Goal: Check status: Check status

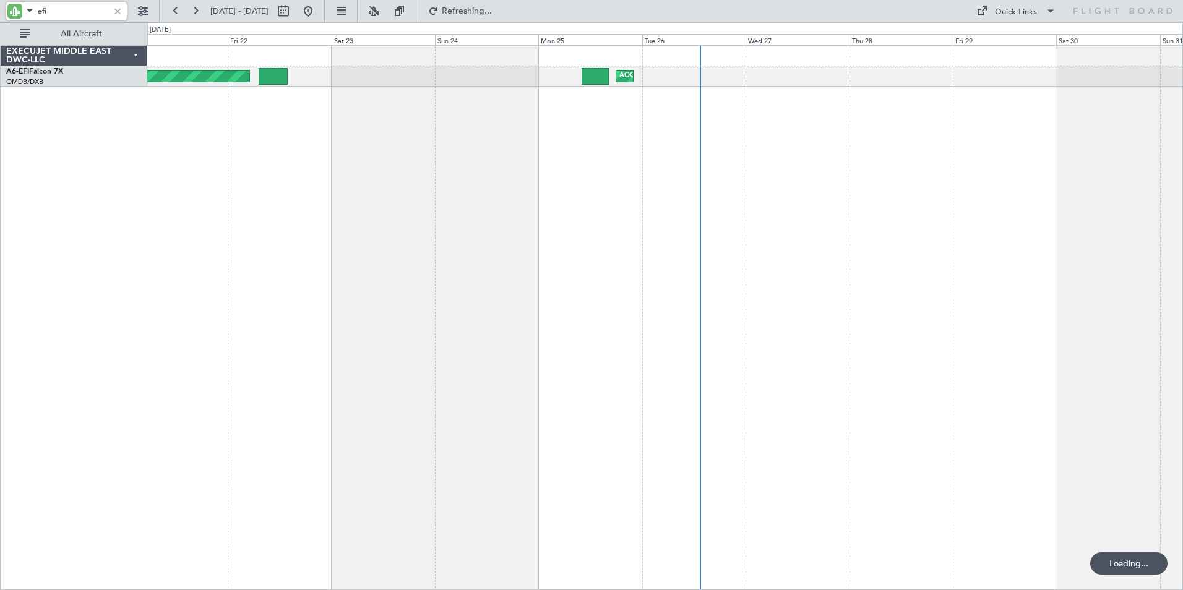
drag, startPoint x: 0, startPoint y: 0, endPoint x: -12, endPoint y: 14, distance: 18.0
click at [0, 14] on html "efi [DATE] - [DATE] Refreshing... Quick Links All Aircraft Planned Maint [GEOGR…" at bounding box center [591, 295] width 1183 height 590
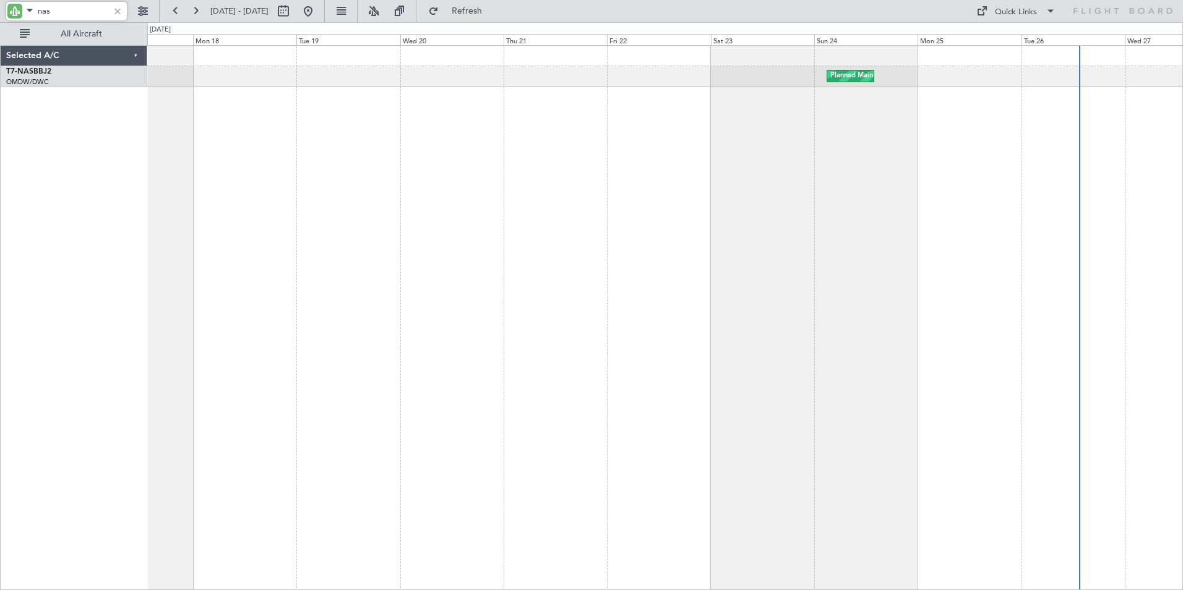
click at [671, 204] on div "Planned Maint Abuja ([PERSON_NAME] Intl) Planned Maint Abuja ([PERSON_NAME] Int…" at bounding box center [665, 317] width 1036 height 545
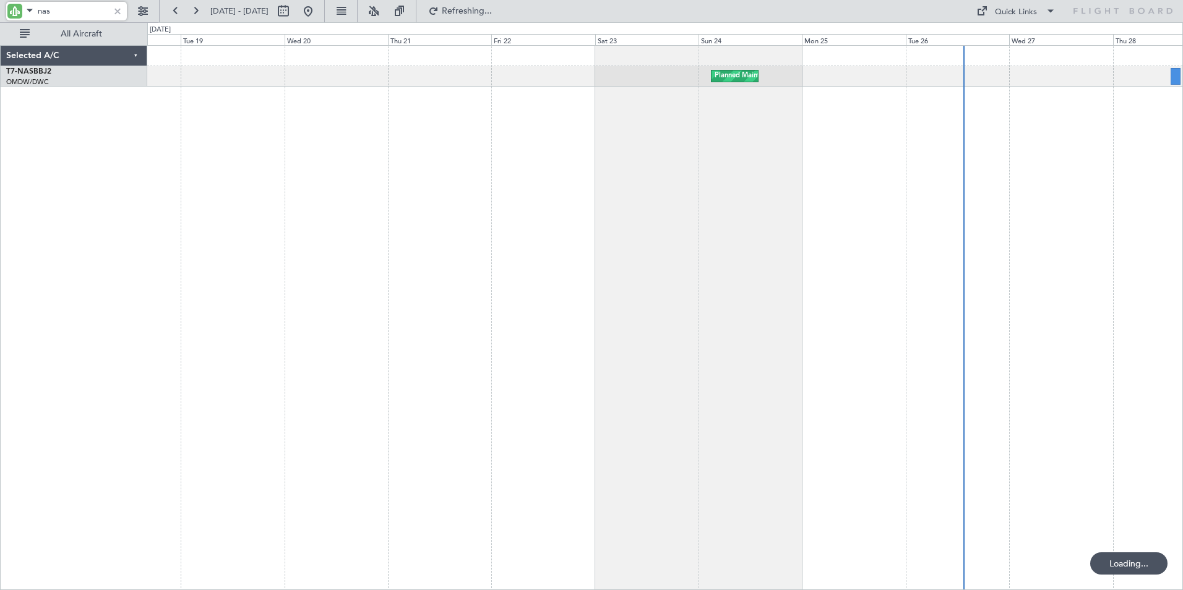
click at [771, 262] on div "Planned Maint Abuja ([PERSON_NAME] Intl) Planned Maint Abuja ([PERSON_NAME] Int…" at bounding box center [665, 317] width 1036 height 545
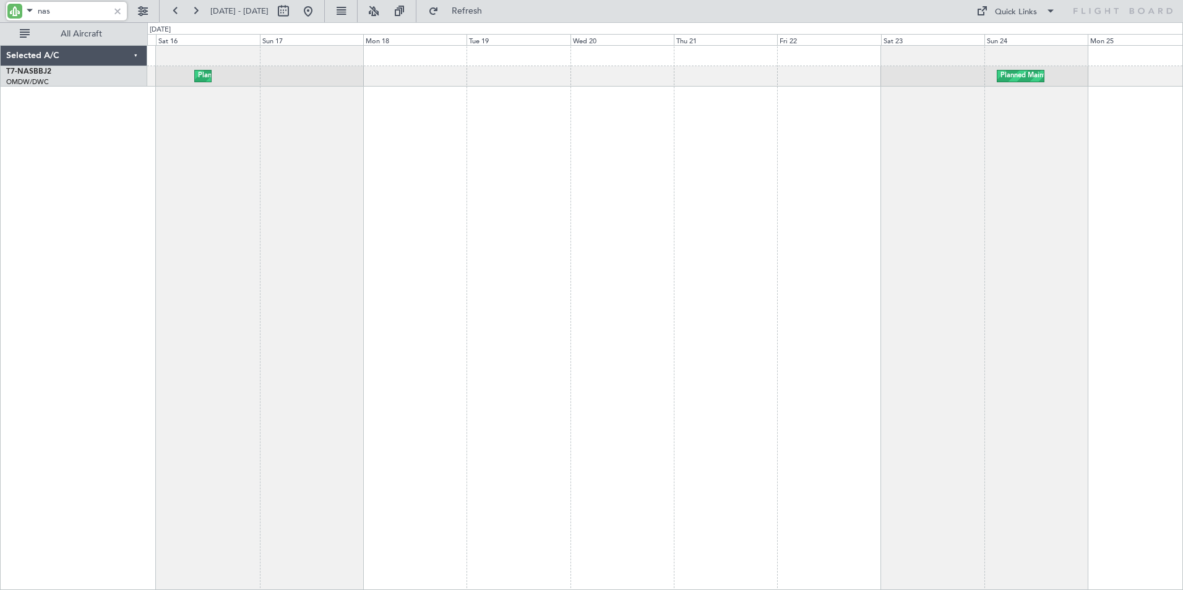
click at [754, 249] on div "Planned Maint Abuja ([PERSON_NAME] Intl) Planned Maint Abuja ([PERSON_NAME] Int…" at bounding box center [665, 317] width 1036 height 545
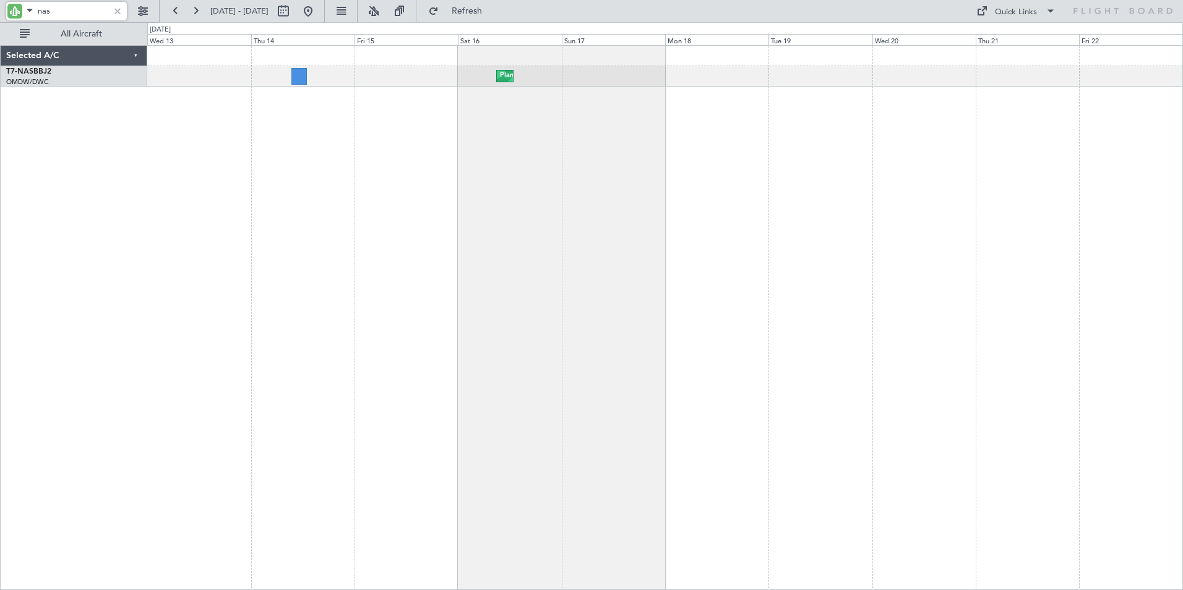
click at [718, 241] on div "Planned Maint Abuja ([PERSON_NAME] Intl) Planned Maint Abuja ([PERSON_NAME] Int…" at bounding box center [665, 317] width 1036 height 545
type input "nas"
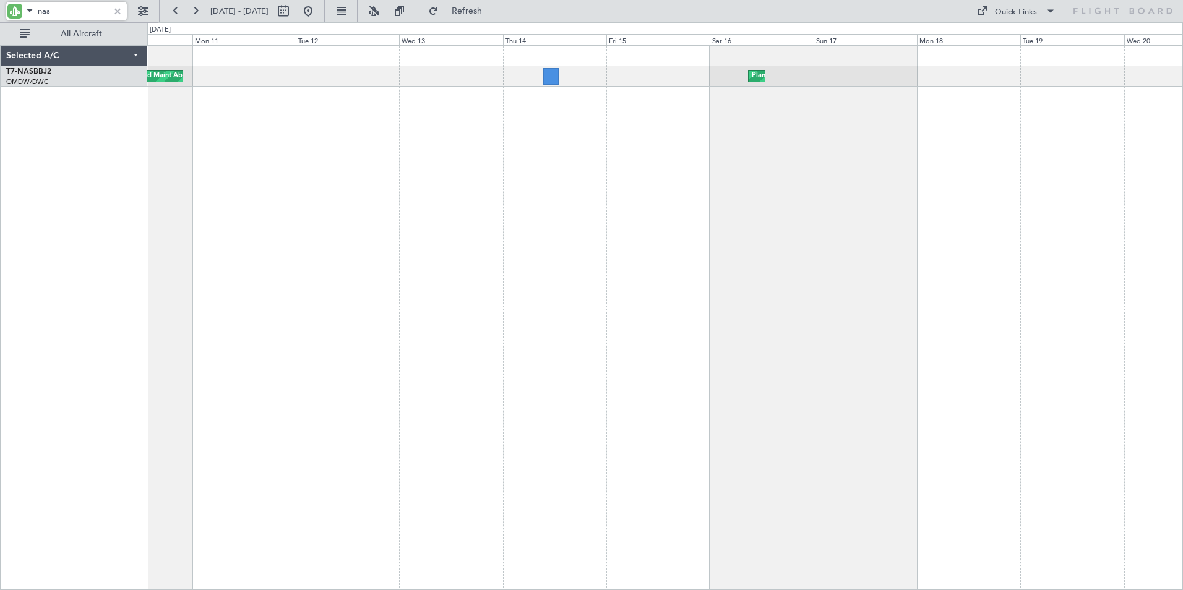
click at [546, 232] on div "Planned Maint Abuja ([PERSON_NAME] Intl) Planned Maint Abuja ([PERSON_NAME] Int…" at bounding box center [665, 317] width 1036 height 545
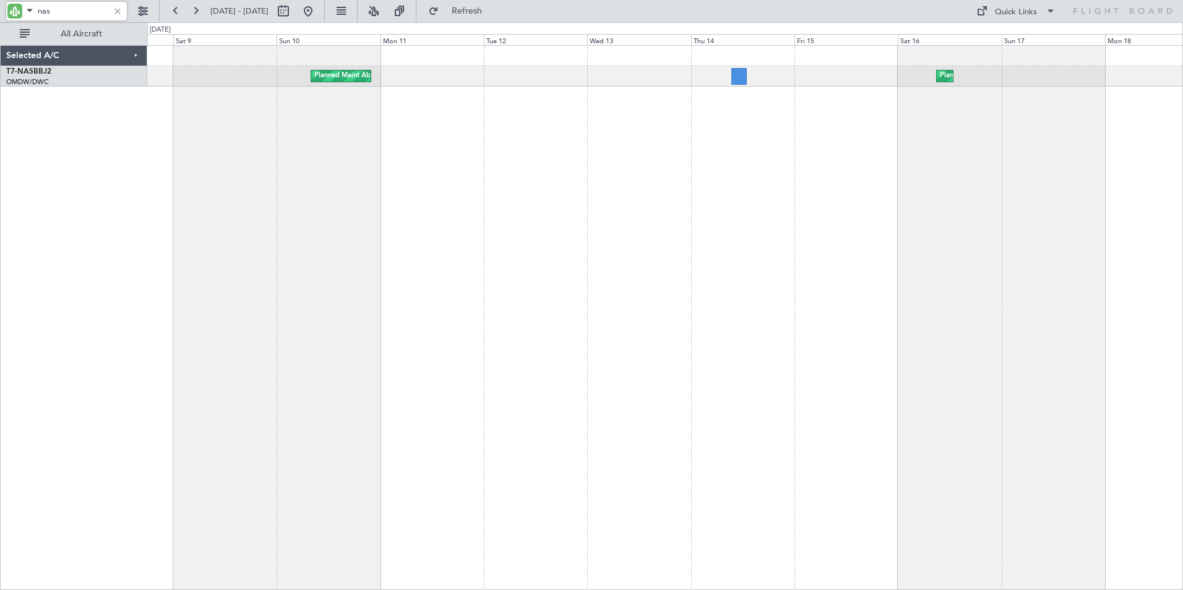
click at [553, 191] on div "Planned Maint Abuja ([PERSON_NAME] Intl) Planned Maint Abuja ([PERSON_NAME] Int…" at bounding box center [665, 317] width 1036 height 545
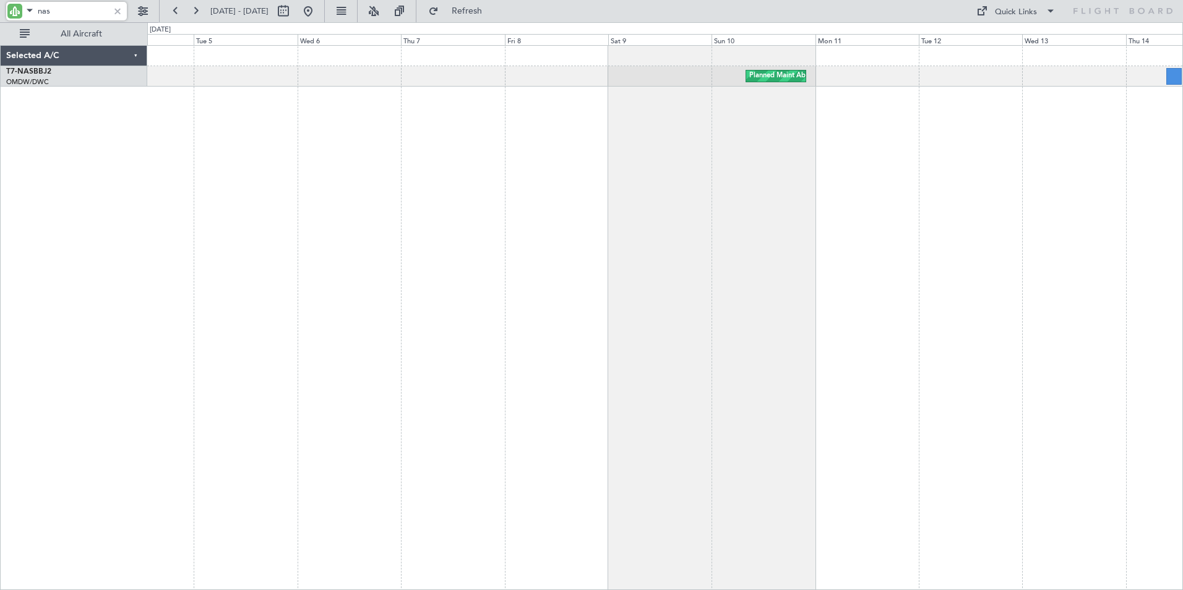
click at [700, 217] on div "Planned Maint Abuja ([PERSON_NAME] Intl) Planned Maint Abuja ([PERSON_NAME] Int…" at bounding box center [665, 317] width 1036 height 545
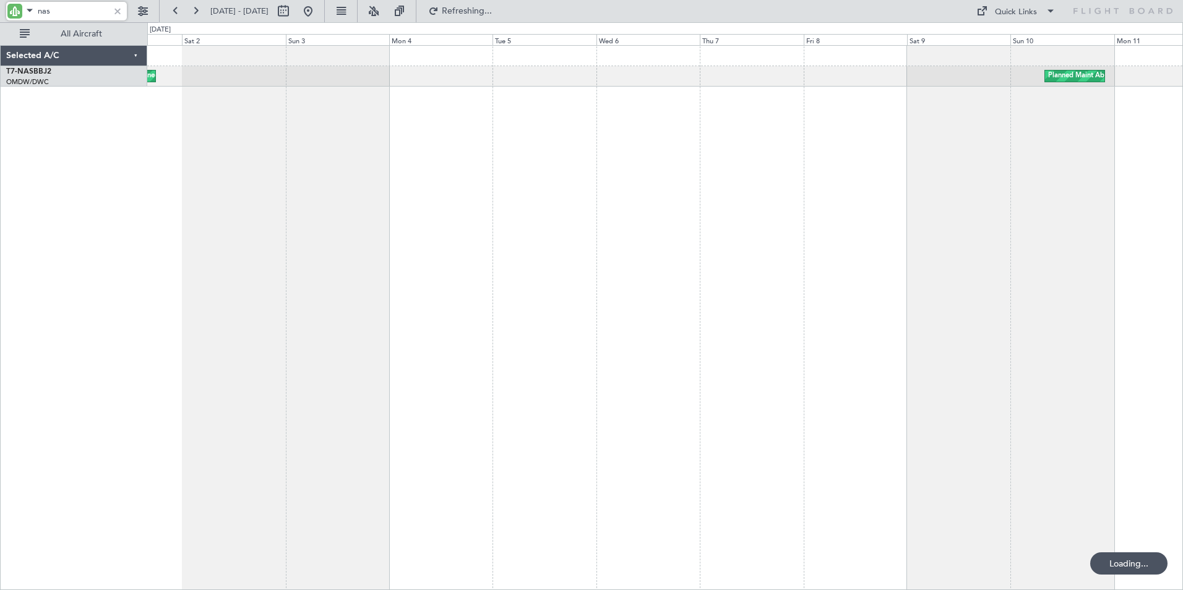
click at [539, 212] on div "Planned Maint Abuja ([PERSON_NAME] Intl) Planned Maint Abuja ([PERSON_NAME] Int…" at bounding box center [665, 317] width 1036 height 545
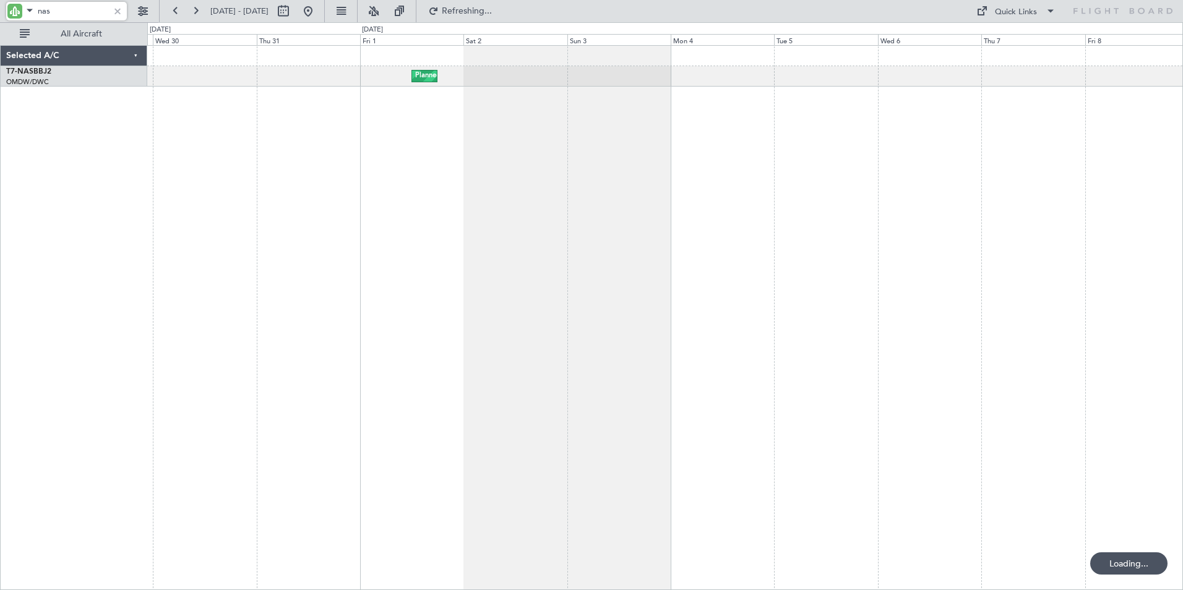
click at [569, 218] on div "Planned Maint Abuja ([PERSON_NAME] Intl) Planned Maint Abuja ([PERSON_NAME] Int…" at bounding box center [665, 317] width 1036 height 545
